Goal: Information Seeking & Learning: Understand process/instructions

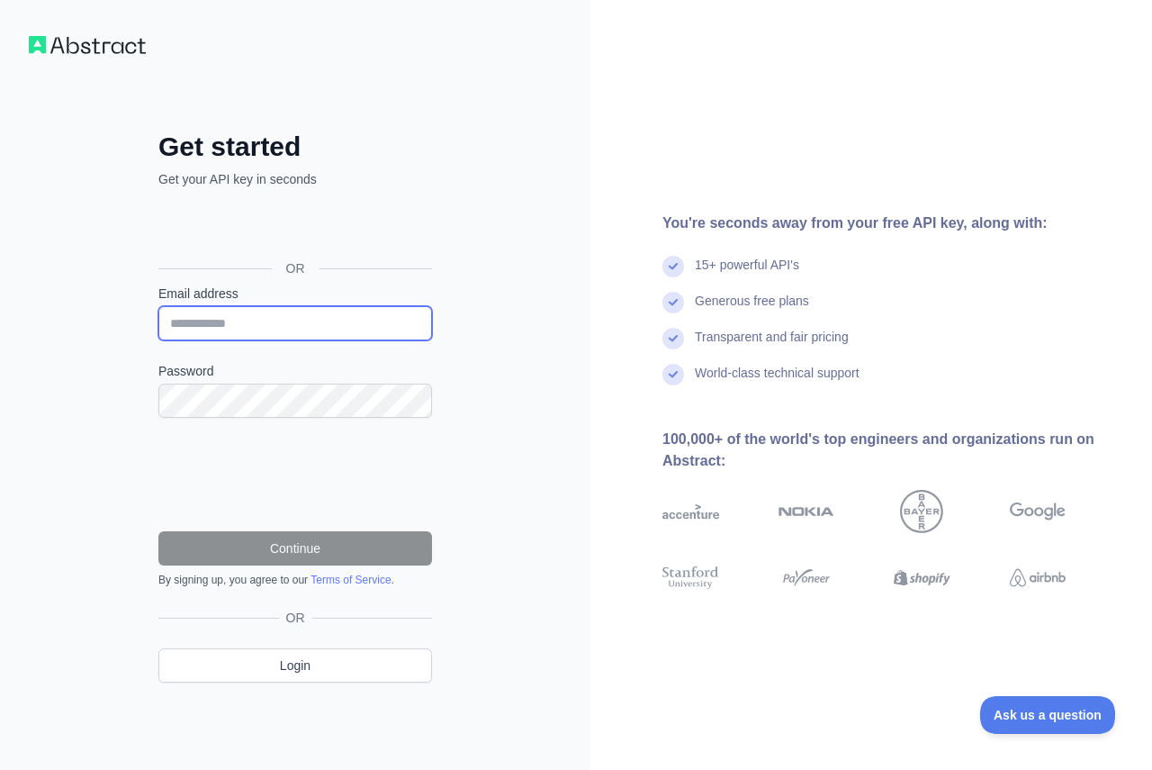
click at [271, 330] on input "Email address" at bounding box center [295, 323] width 274 height 34
type input "**********"
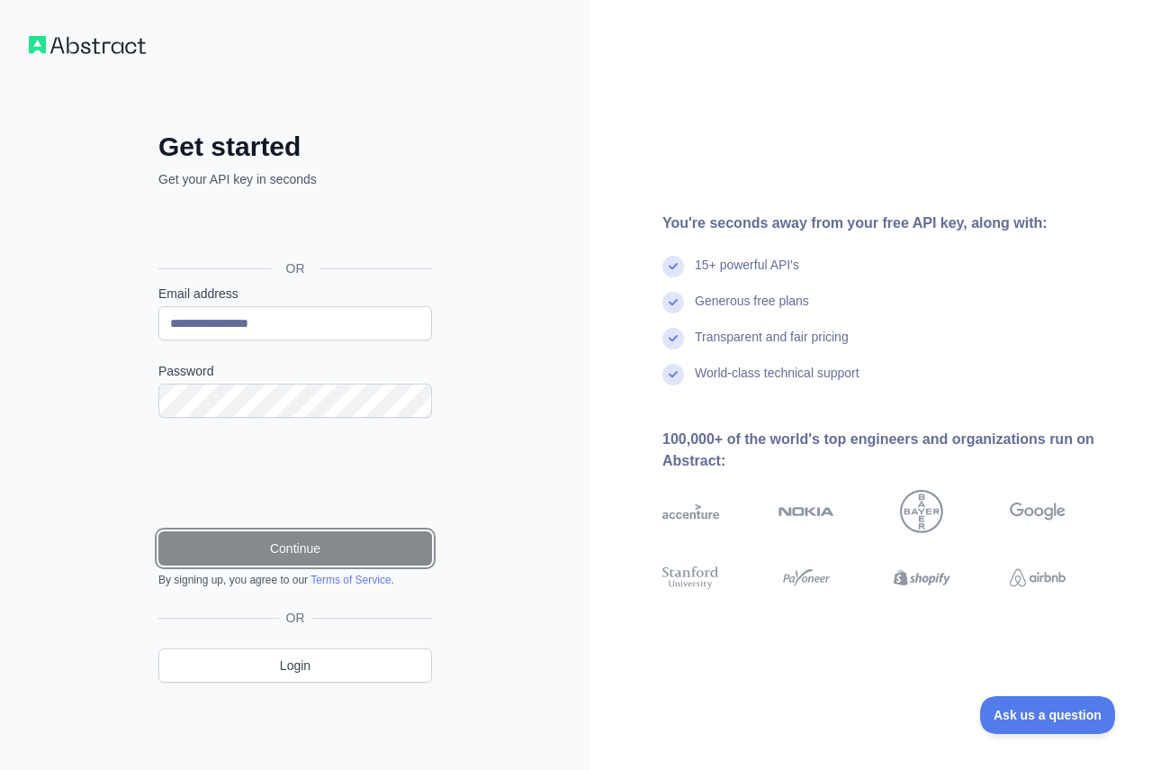
click at [245, 540] on button "Continue" at bounding box center [295, 548] width 274 height 34
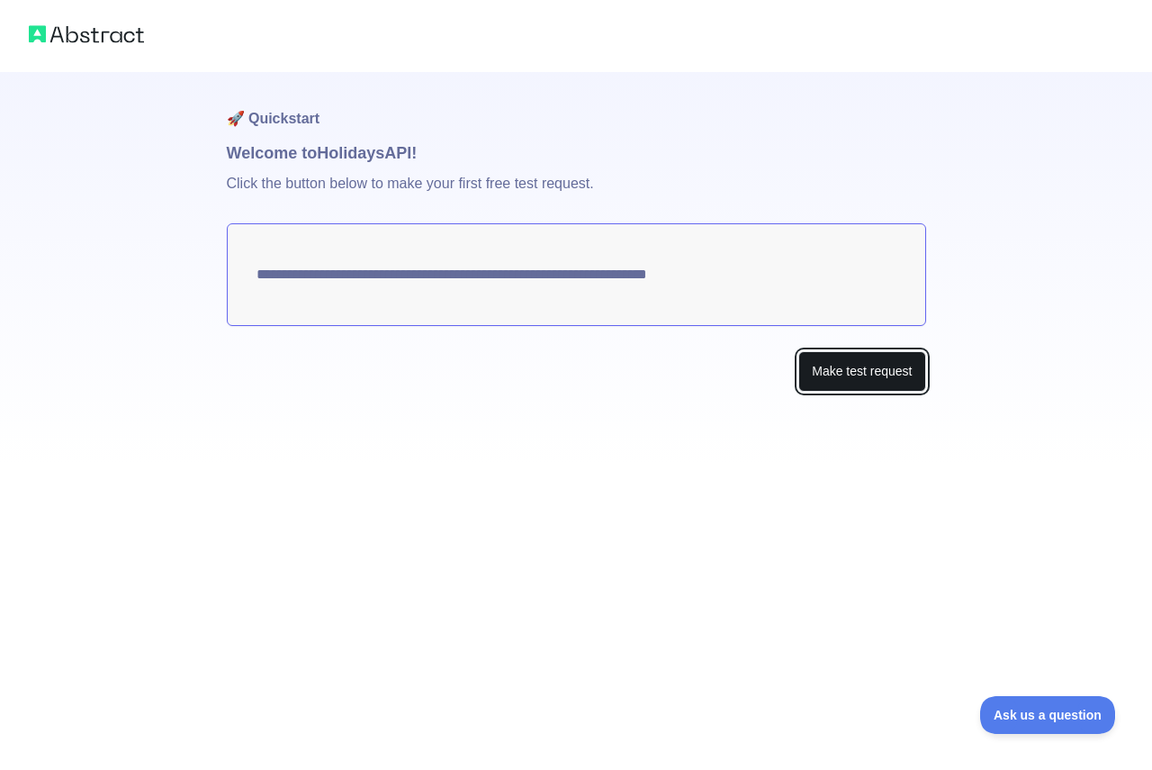
click at [831, 376] on button "Make test request" at bounding box center [861, 371] width 127 height 41
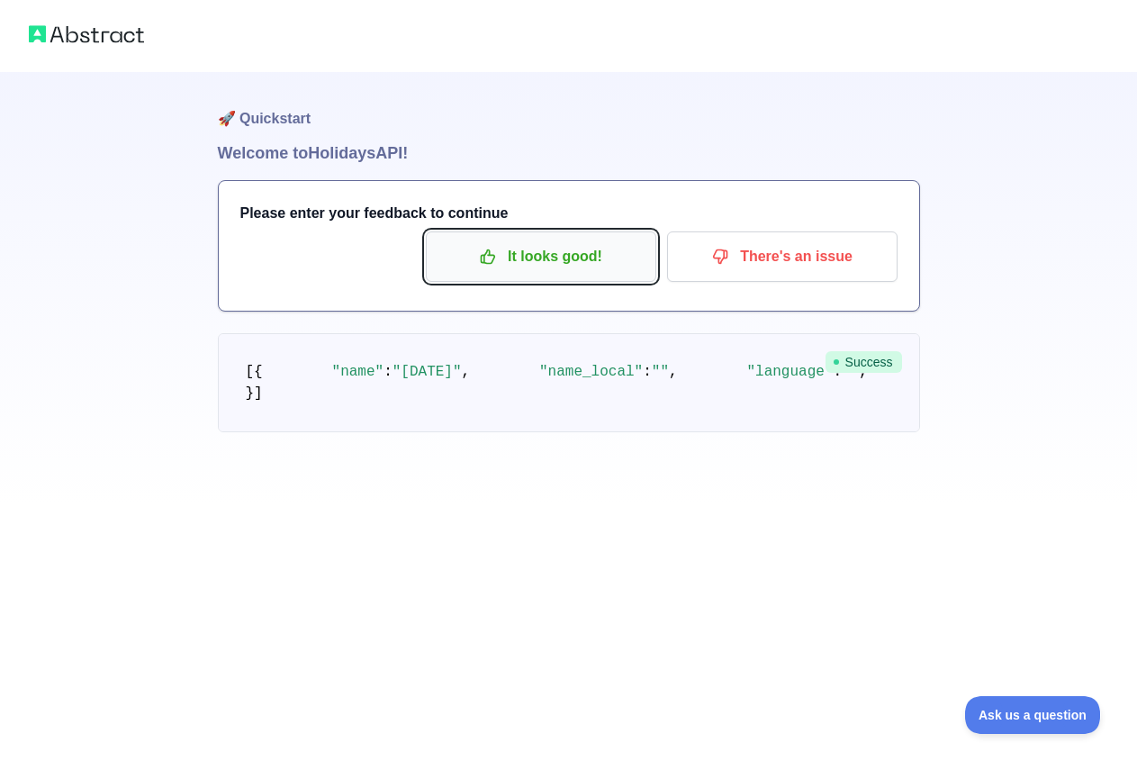
click at [561, 256] on p "It looks good!" at bounding box center [540, 256] width 203 height 31
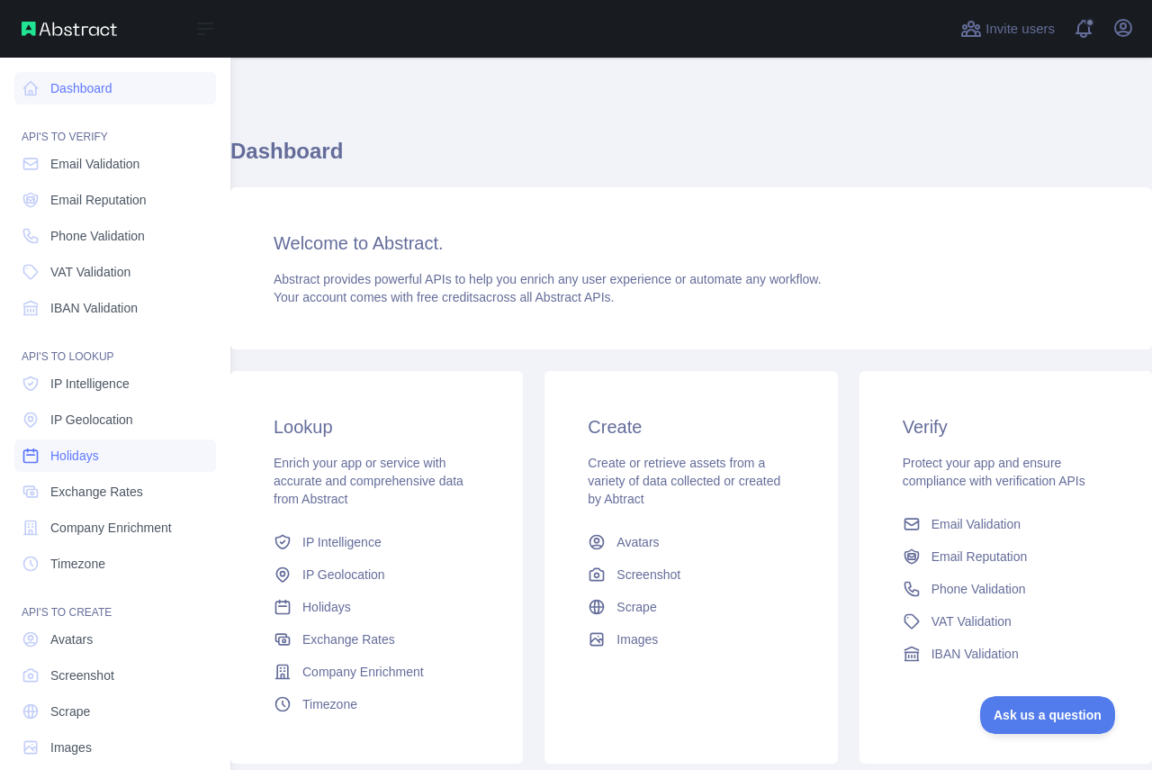
click at [113, 457] on link "Holidays" at bounding box center [115, 455] width 202 height 32
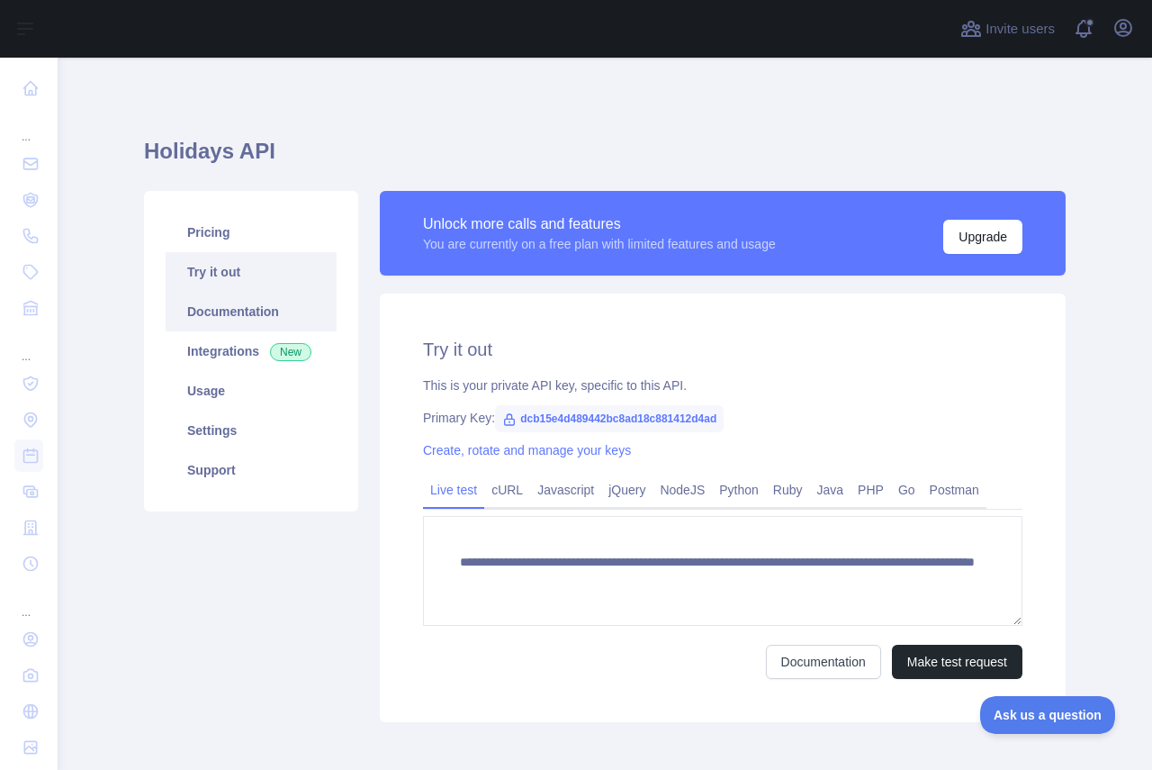
click at [232, 321] on link "Documentation" at bounding box center [251, 312] width 171 height 40
click at [206, 238] on link "Pricing" at bounding box center [251, 232] width 171 height 40
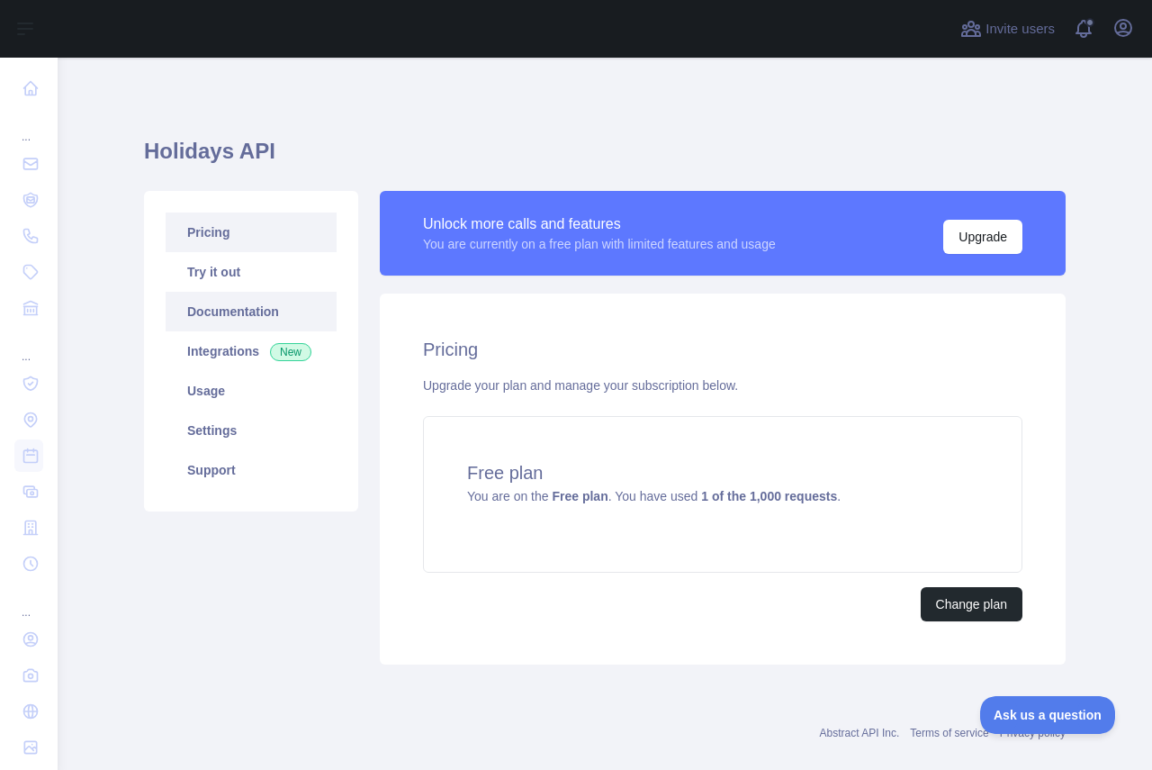
click at [212, 326] on link "Documentation" at bounding box center [251, 312] width 171 height 40
click at [250, 392] on link "Usage" at bounding box center [251, 391] width 171 height 40
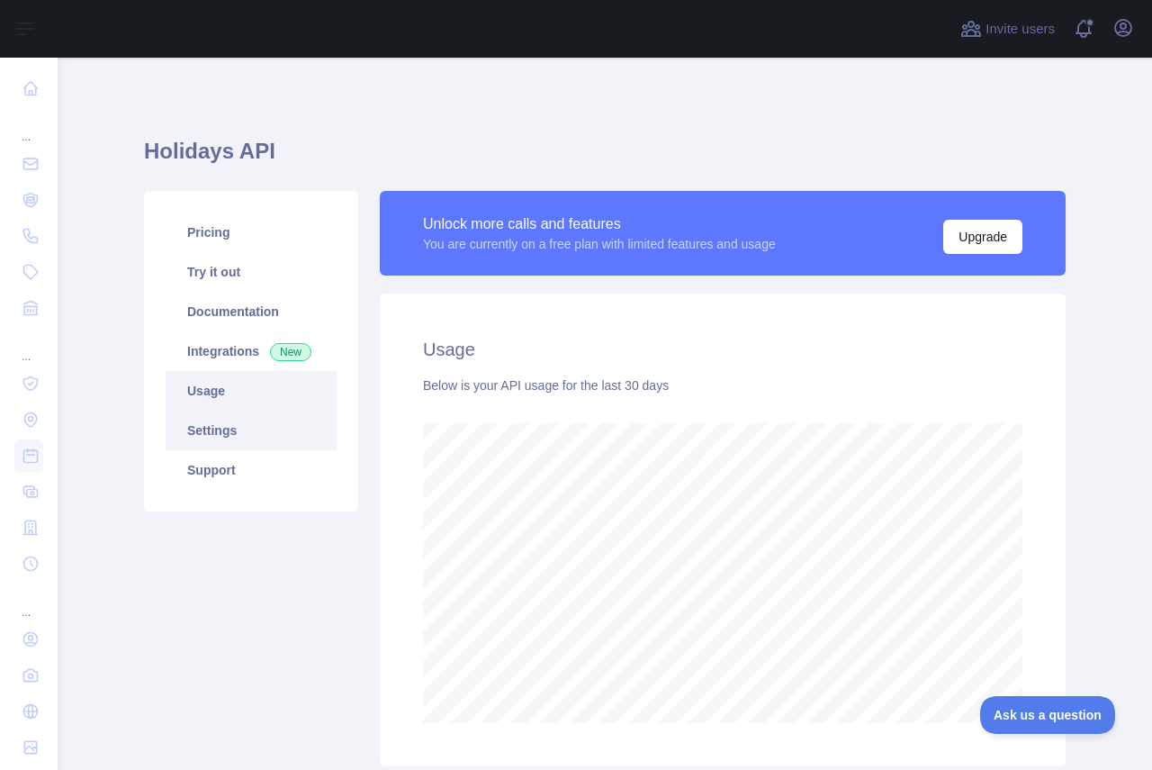
scroll to position [712, 1079]
click at [211, 426] on link "Settings" at bounding box center [251, 430] width 171 height 40
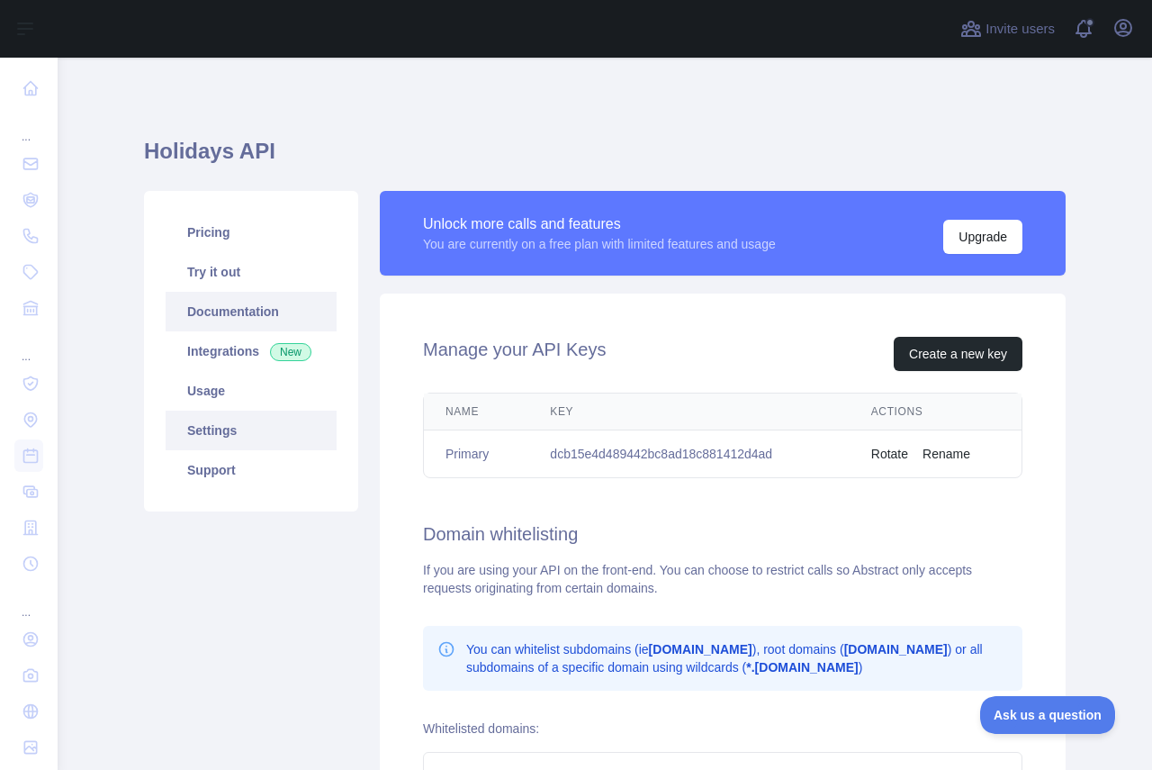
click at [230, 311] on link "Documentation" at bounding box center [251, 312] width 171 height 40
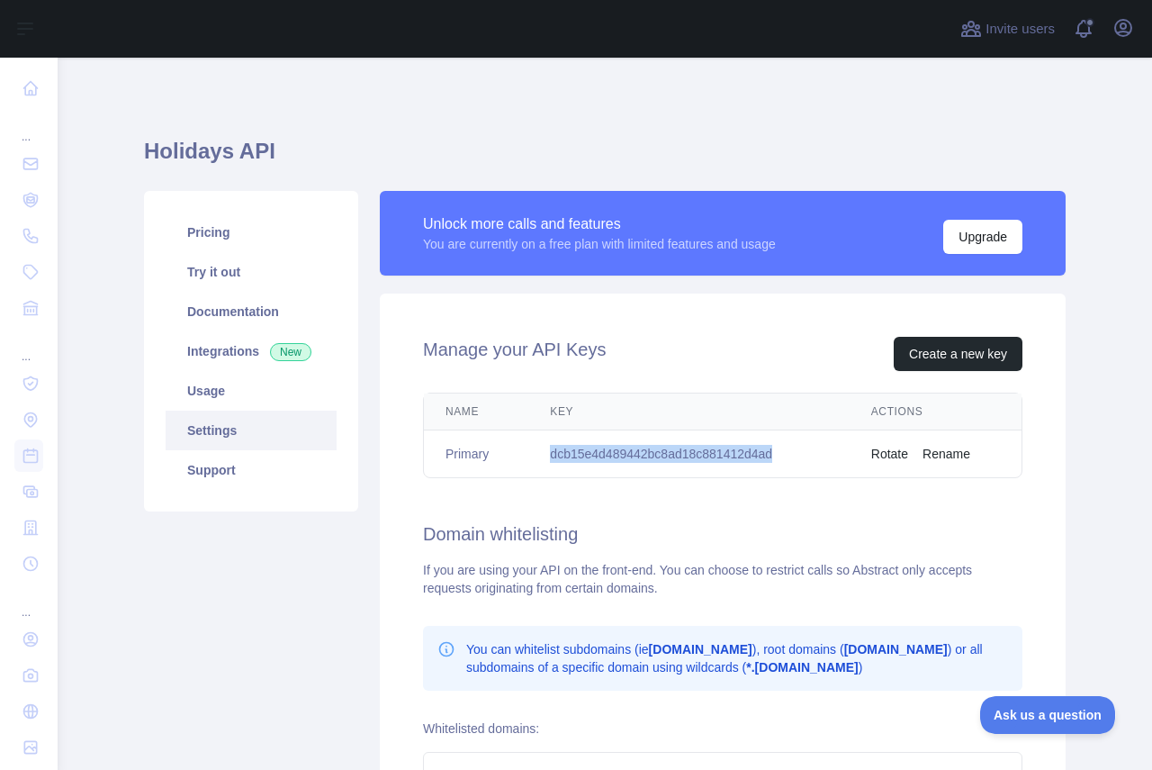
drag, startPoint x: 769, startPoint y: 455, endPoint x: 519, endPoint y: 446, distance: 249.5
click at [519, 446] on tr "Primary dcb15e4d489442bc8ad18c881412d4ad Rotate Rename" at bounding box center [723, 454] width 598 height 48
copy tr "dcb15e4d489442bc8ad18c881412d4ad"
